Goal: Find specific page/section: Find specific page/section

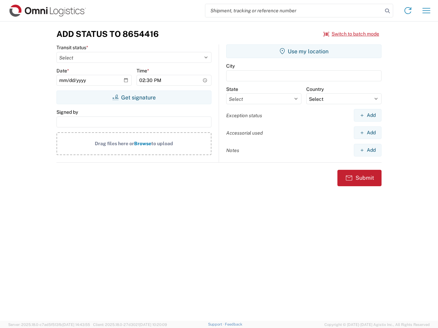
click at [294, 11] on input "search" at bounding box center [293, 10] width 177 height 13
click at [387, 11] on icon at bounding box center [387, 11] width 10 height 10
click at [407, 11] on icon at bounding box center [407, 10] width 11 height 11
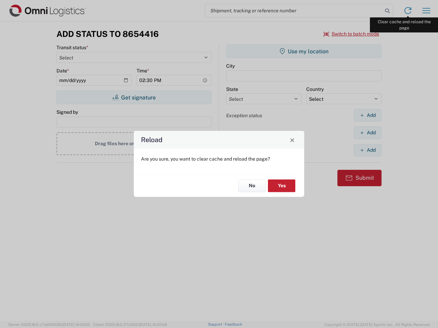
click at [426, 11] on div "Reload Are you sure, you want to clear cache and reload the page? No Yes" at bounding box center [219, 164] width 438 height 328
click at [351, 34] on div "Reload Are you sure, you want to clear cache and reload the page? No Yes" at bounding box center [219, 164] width 438 height 328
click at [134, 97] on div "Reload Are you sure, you want to clear cache and reload the page? No Yes" at bounding box center [219, 164] width 438 height 328
click at [304, 51] on div "Reload Are you sure, you want to clear cache and reload the page? No Yes" at bounding box center [219, 164] width 438 height 328
click at [367, 115] on div "Reload Are you sure, you want to clear cache and reload the page? No Yes" at bounding box center [219, 164] width 438 height 328
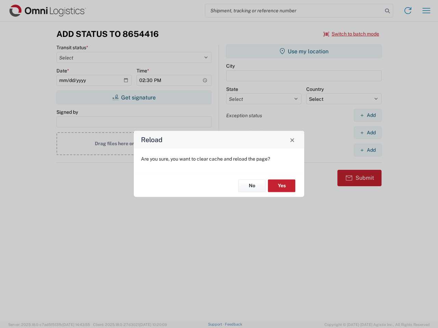
click at [367, 133] on div "Reload Are you sure, you want to clear cache and reload the page? No Yes" at bounding box center [219, 164] width 438 height 328
click at [367, 150] on div "Reload Are you sure, you want to clear cache and reload the page? No Yes" at bounding box center [219, 164] width 438 height 328
